Goal: Task Accomplishment & Management: Manage account settings

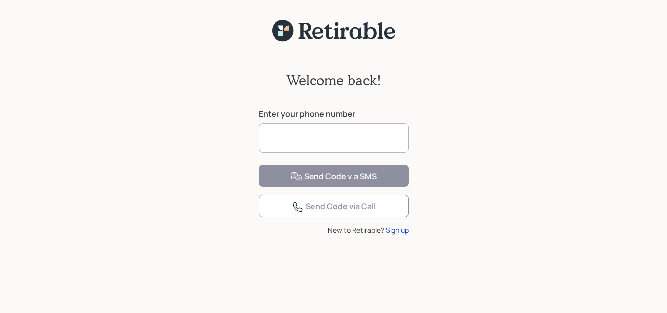
click at [334, 140] on input at bounding box center [334, 138] width 150 height 30
type input "**********"
click at [539, 72] on div "**********" at bounding box center [333, 183] width 667 height 283
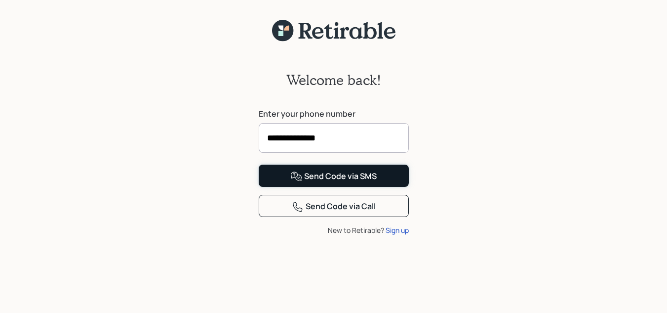
click at [320, 182] on div "Send Code via SMS" at bounding box center [333, 176] width 86 height 12
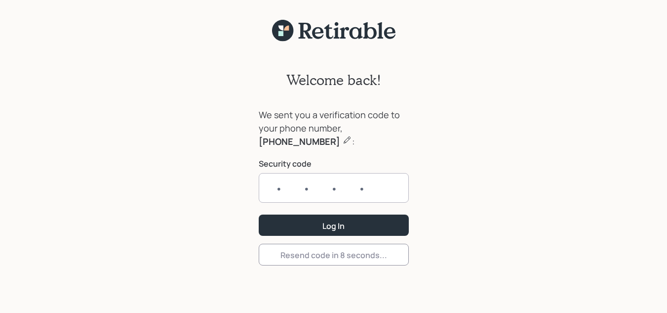
click at [277, 191] on input "text" at bounding box center [334, 188] width 150 height 30
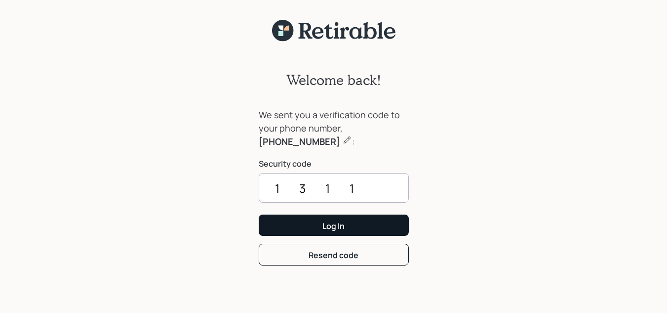
type input "1311"
click at [340, 229] on div "Log In" at bounding box center [333, 225] width 22 height 11
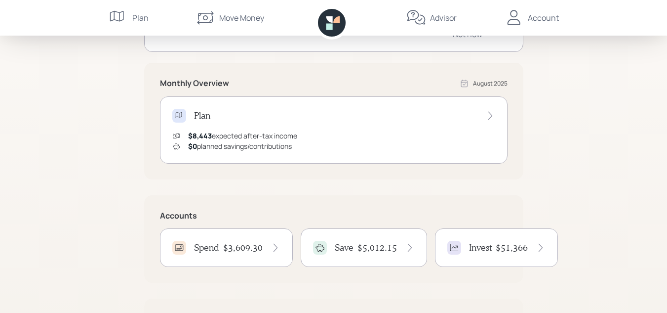
scroll to position [197, 0]
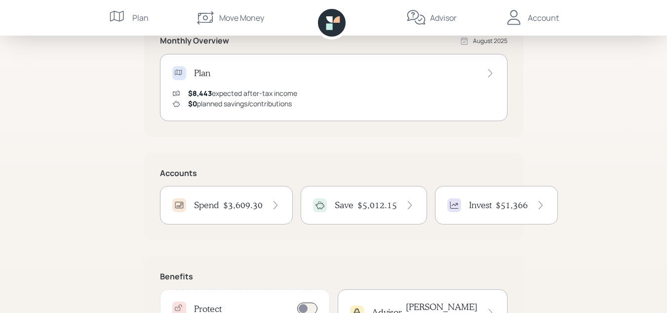
click at [223, 216] on div "Spend $3,609.30" at bounding box center [226, 205] width 133 height 39
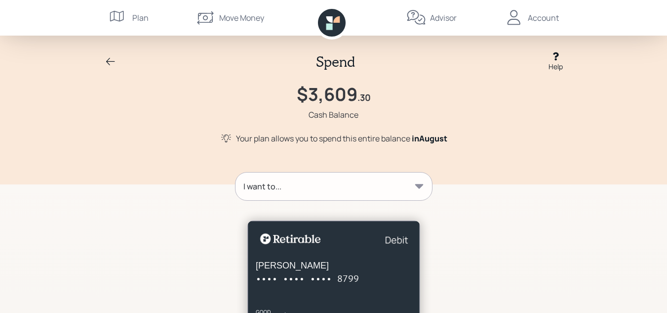
click at [109, 61] on icon at bounding box center [110, 61] width 9 height 7
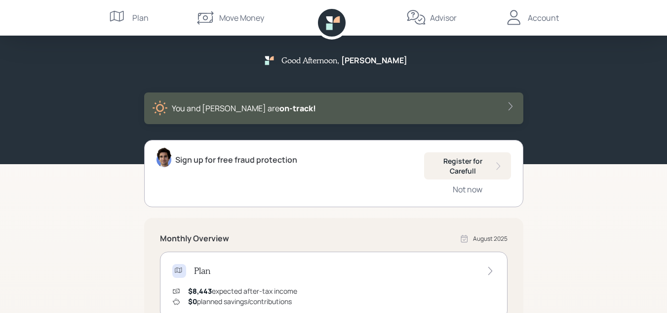
scroll to position [262, 0]
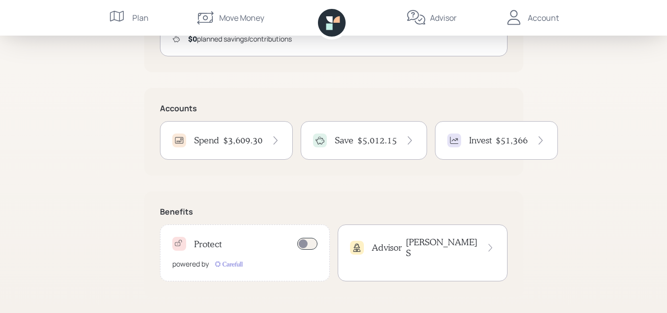
click at [221, 145] on div "Spend $3,609.30" at bounding box center [226, 140] width 108 height 14
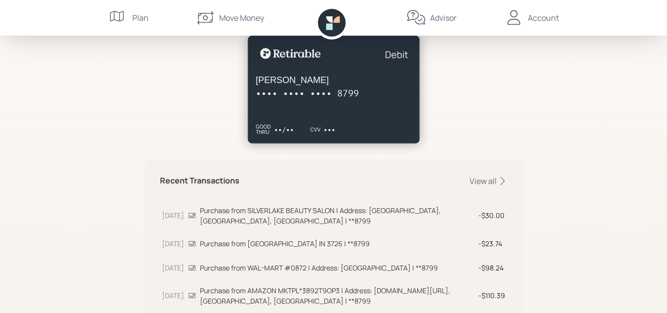
scroll to position [49, 0]
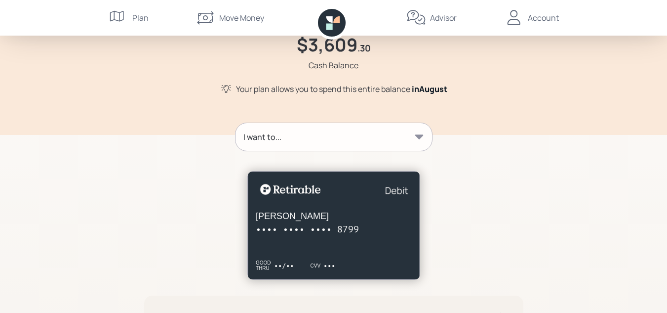
click at [350, 135] on div "I want to..." at bounding box center [334, 137] width 197 height 28
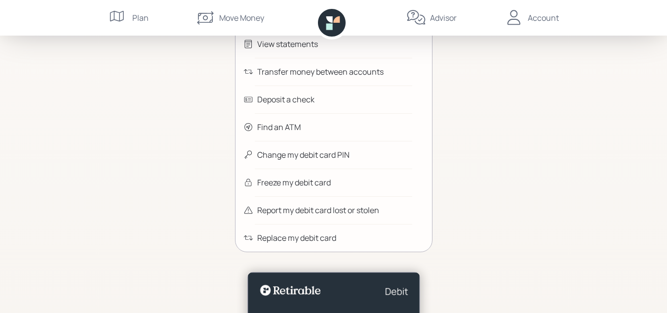
scroll to position [0, 0]
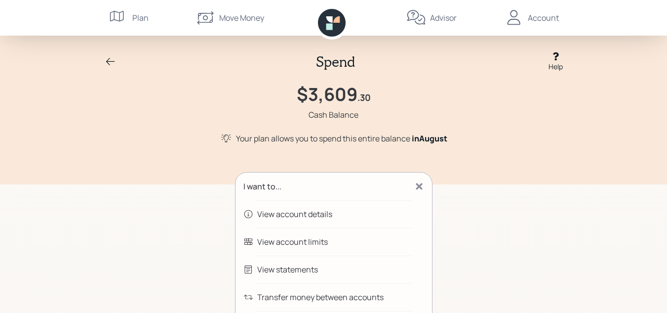
click at [113, 62] on icon at bounding box center [111, 62] width 12 height 12
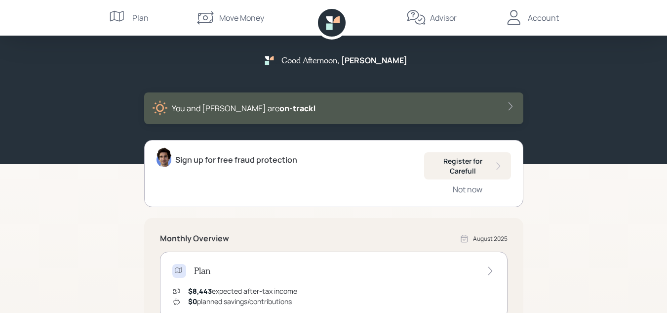
click at [547, 21] on div "Account" at bounding box center [543, 18] width 31 height 12
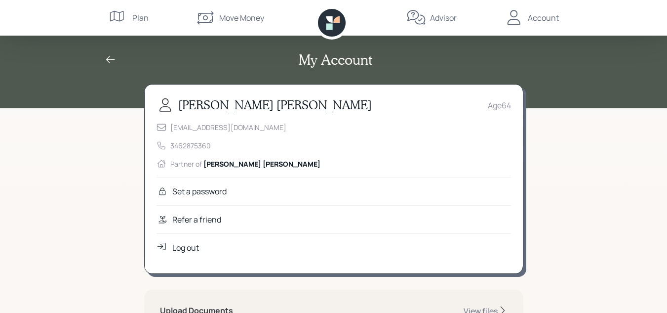
click at [184, 245] on div "Log out" at bounding box center [185, 247] width 27 height 12
